Goal: Navigation & Orientation: Find specific page/section

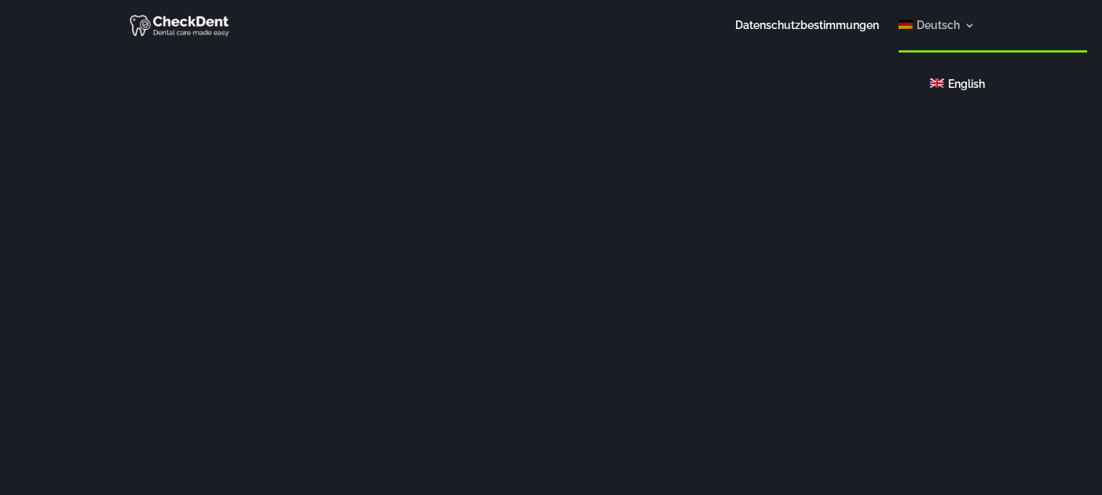
click at [912, 31] on link "Deutsch" at bounding box center [936, 35] width 76 height 31
click at [952, 75] on link "English" at bounding box center [992, 83] width 157 height 31
